Goal: Use online tool/utility: Utilize a website feature to perform a specific function

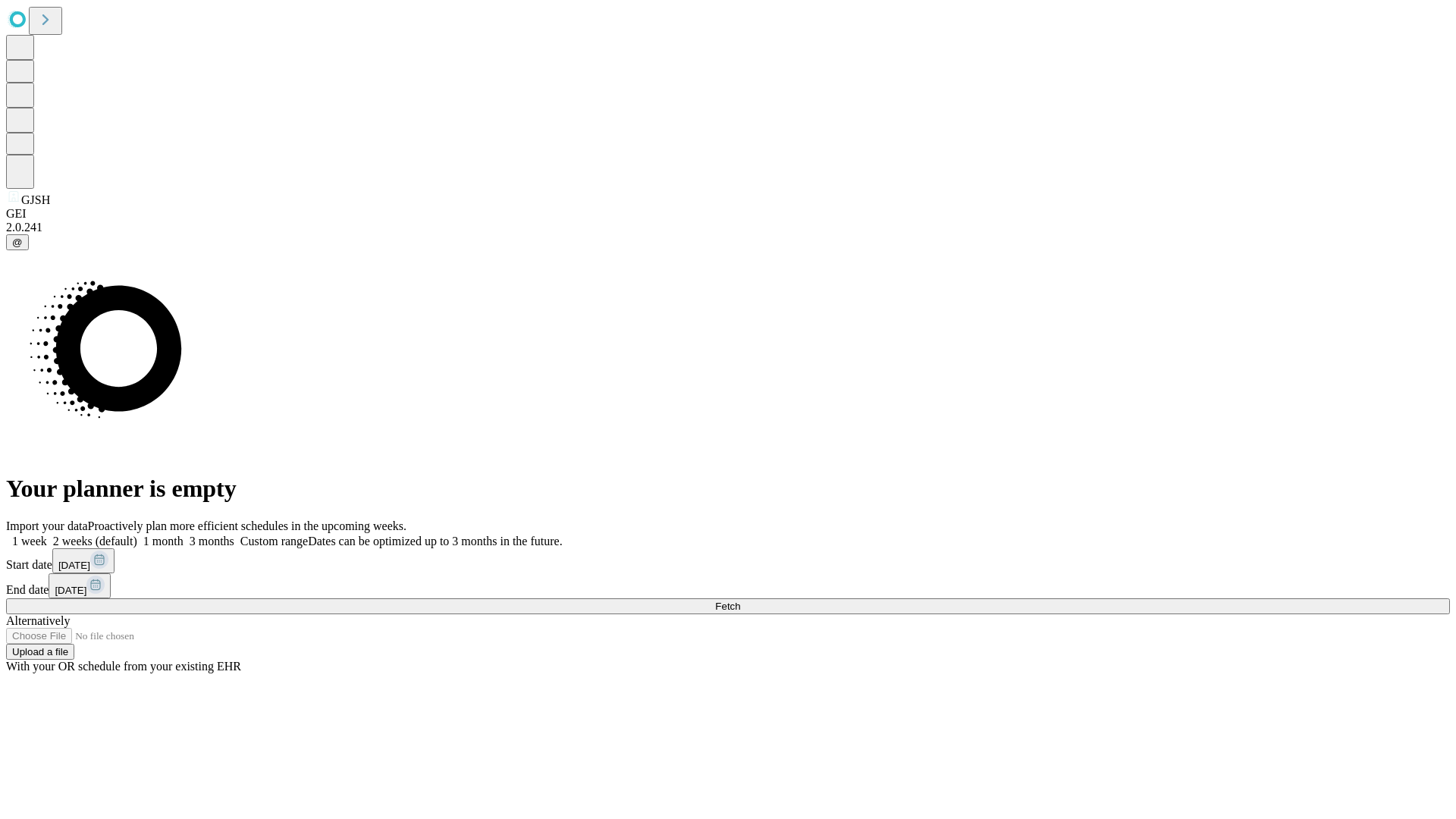
click at [740, 600] on span "Fetch" at bounding box center [727, 606] width 25 height 11
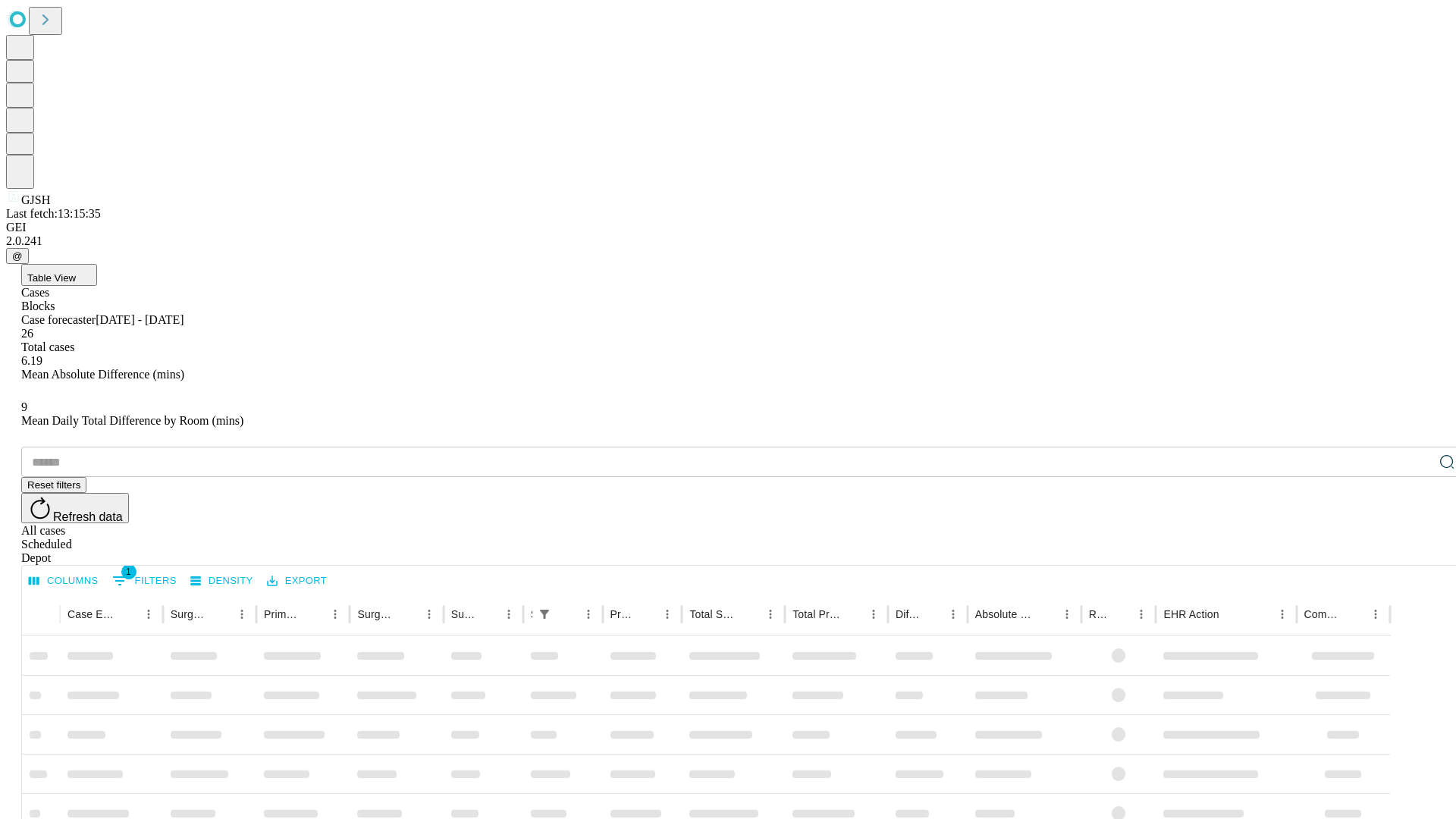
click at [76, 272] on span "Table View" at bounding box center [51, 278] width 49 height 11
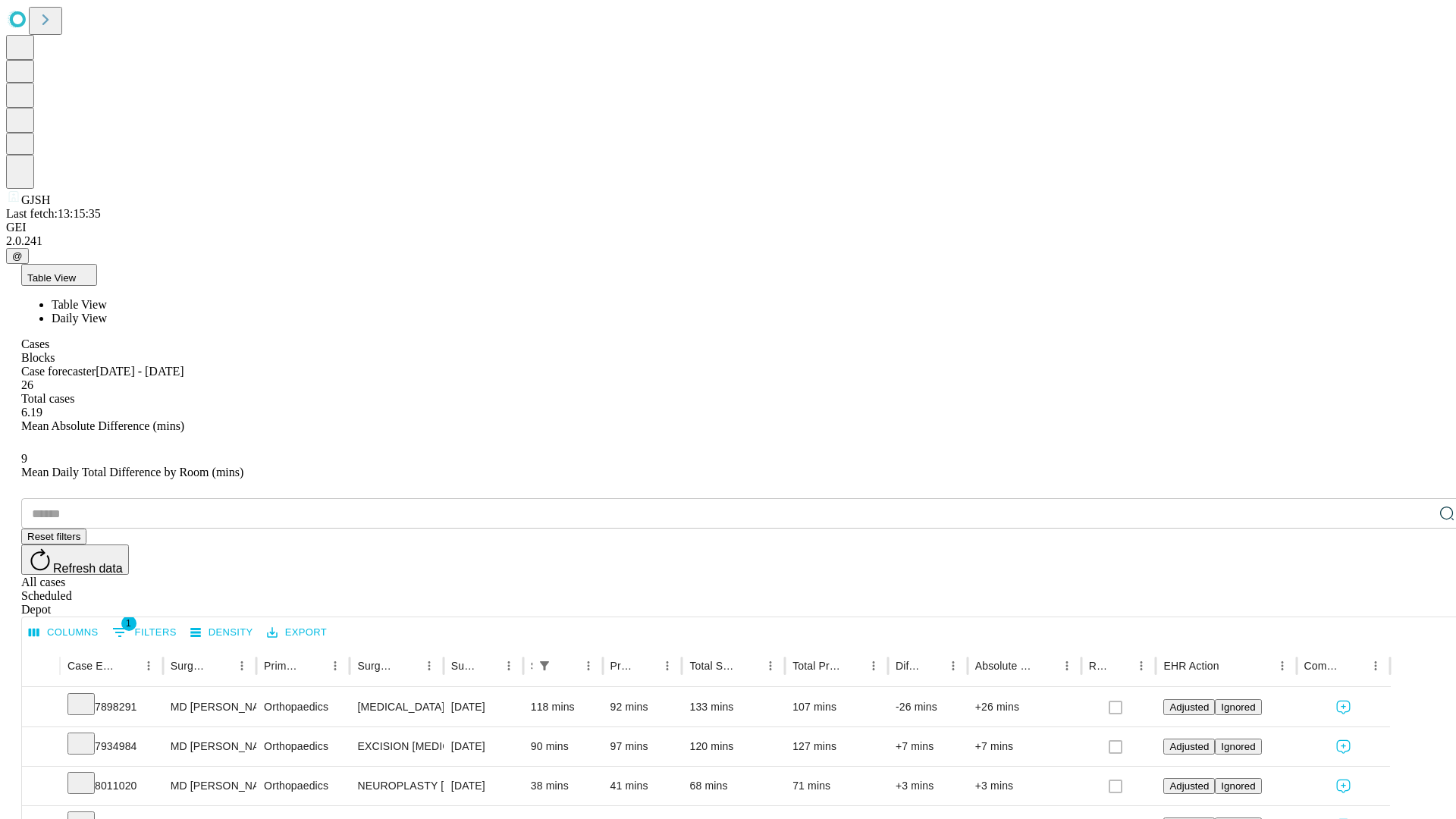
click at [107, 311] on span "Daily View" at bounding box center [79, 318] width 55 height 13
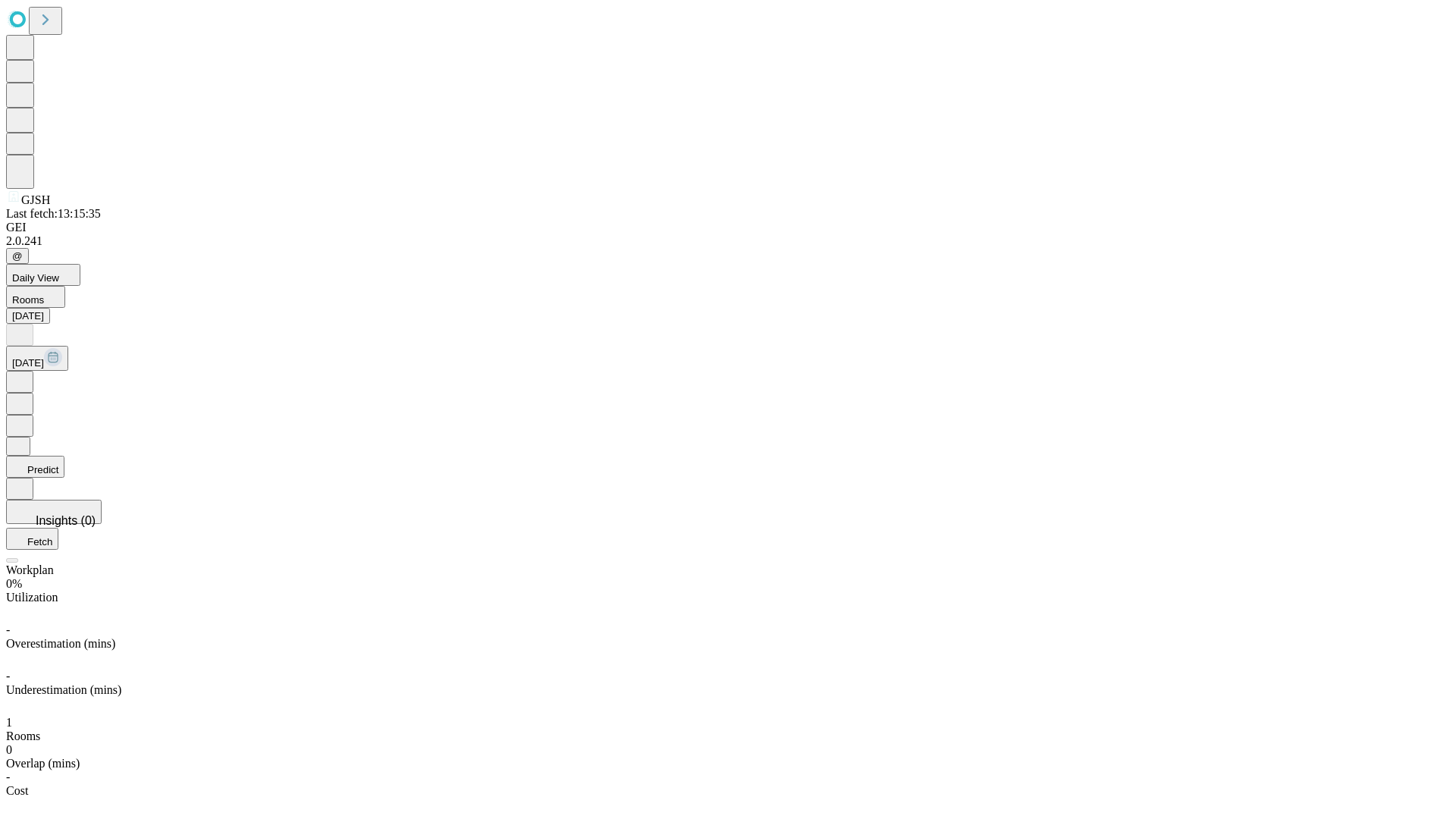
click at [64, 455] on button "Predict" at bounding box center [36, 466] width 59 height 22
